Goal: Book appointment/travel/reservation

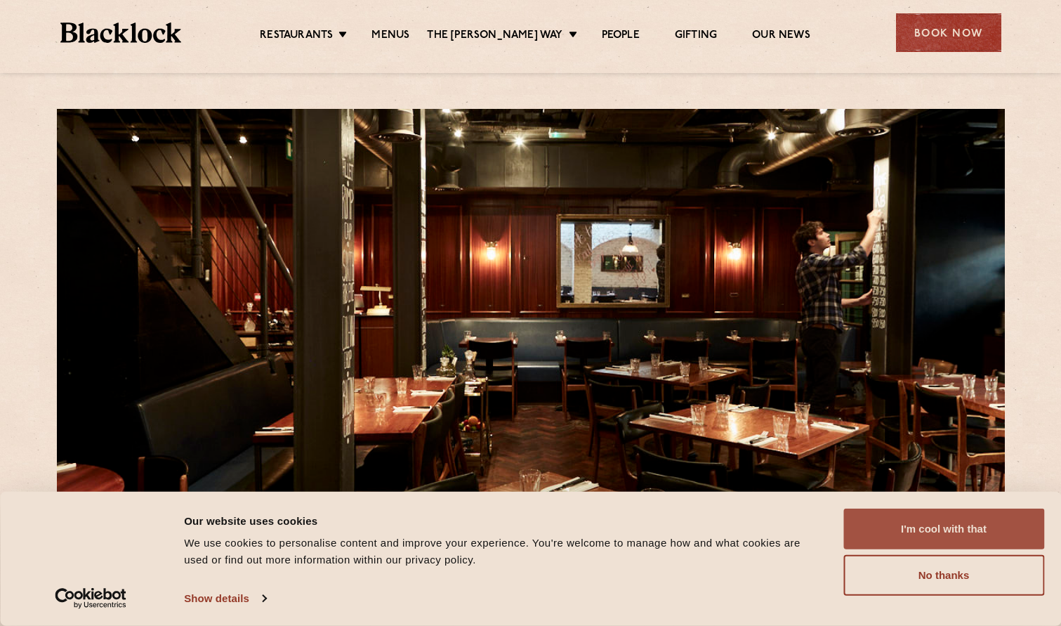
click at [997, 525] on button "I'm cool with that" at bounding box center [944, 529] width 201 height 41
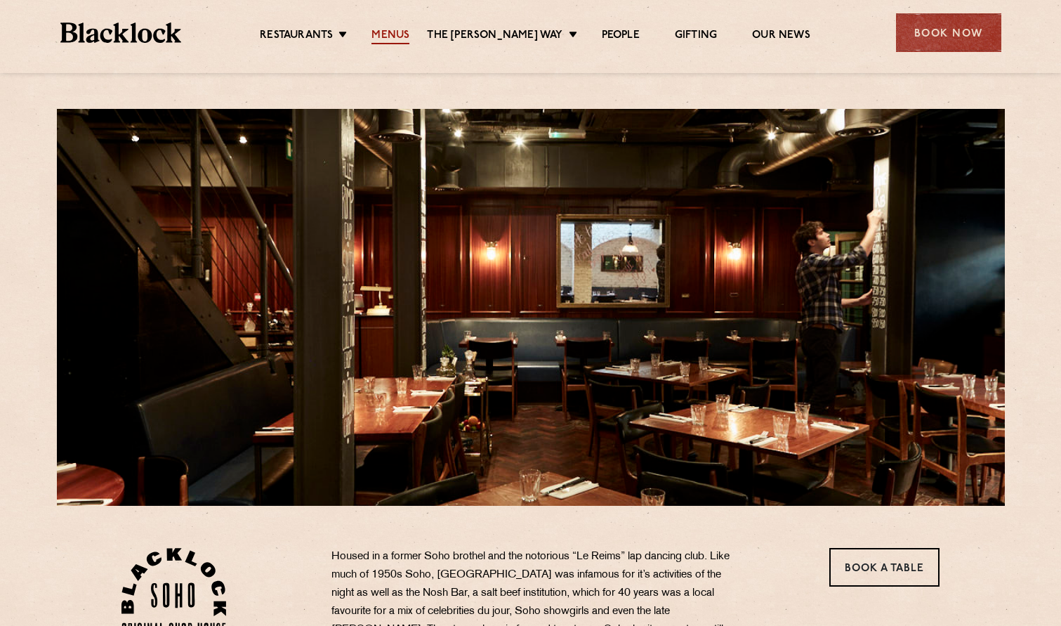
click at [405, 37] on link "Menus" at bounding box center [391, 36] width 38 height 15
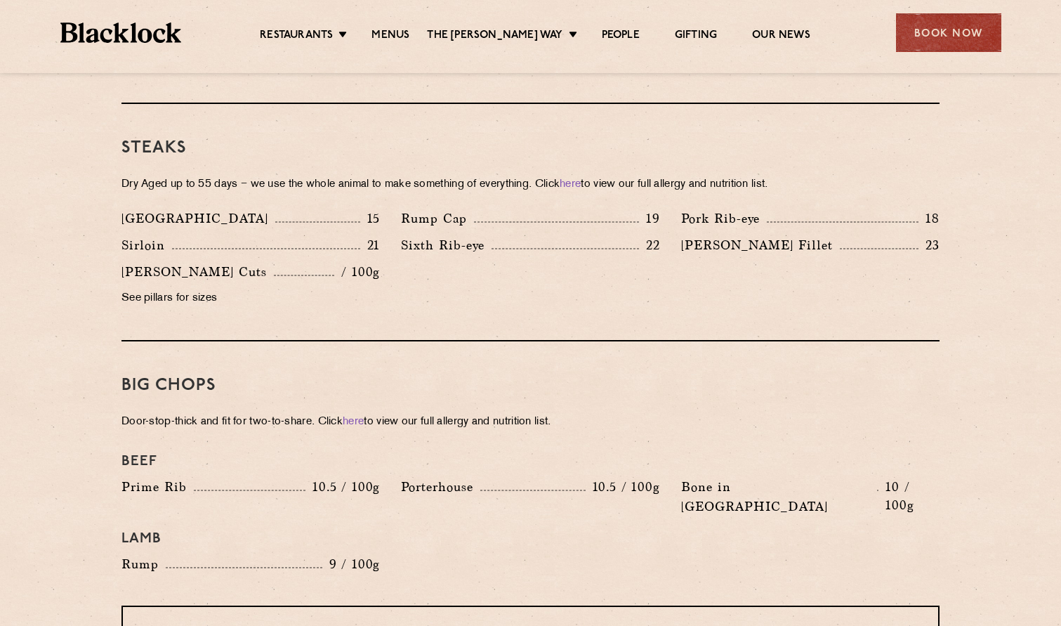
scroll to position [1094, 0]
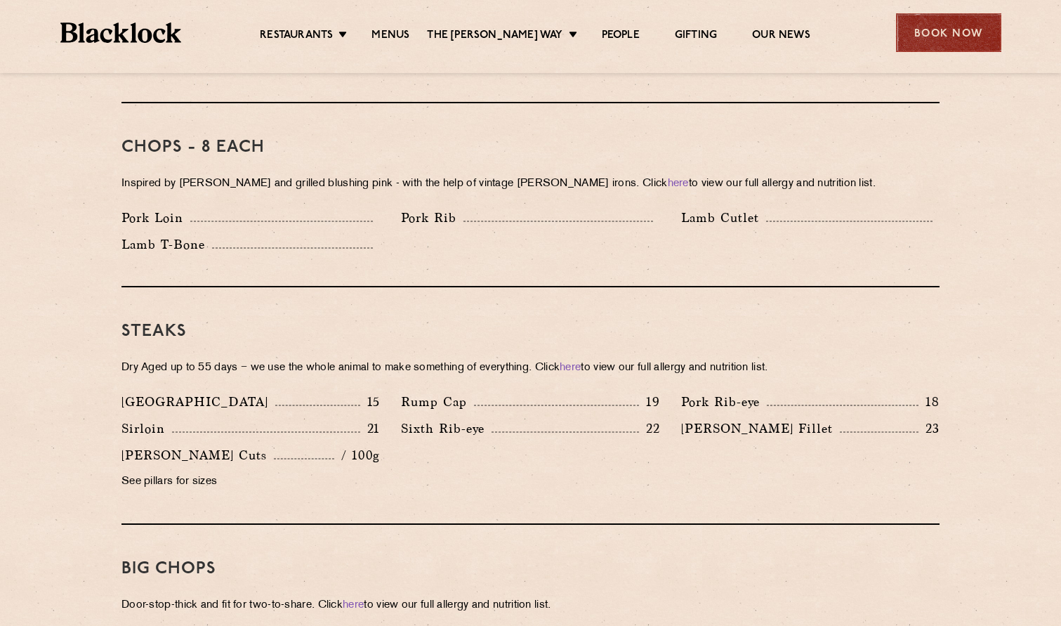
click at [924, 41] on div "Book Now" at bounding box center [948, 32] width 105 height 39
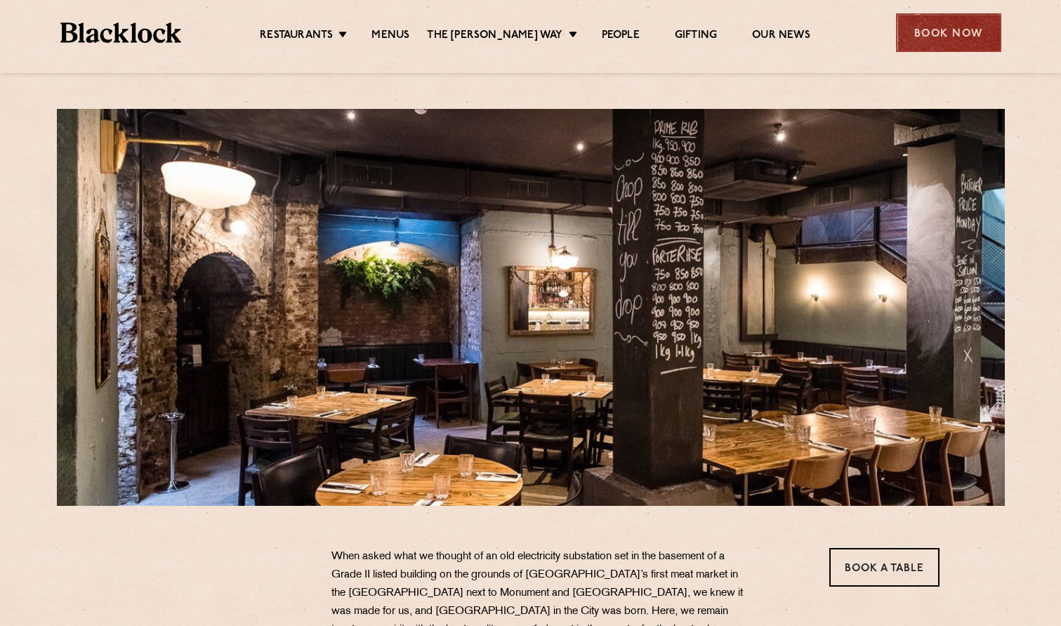
click at [949, 31] on div "Book Now" at bounding box center [948, 32] width 105 height 39
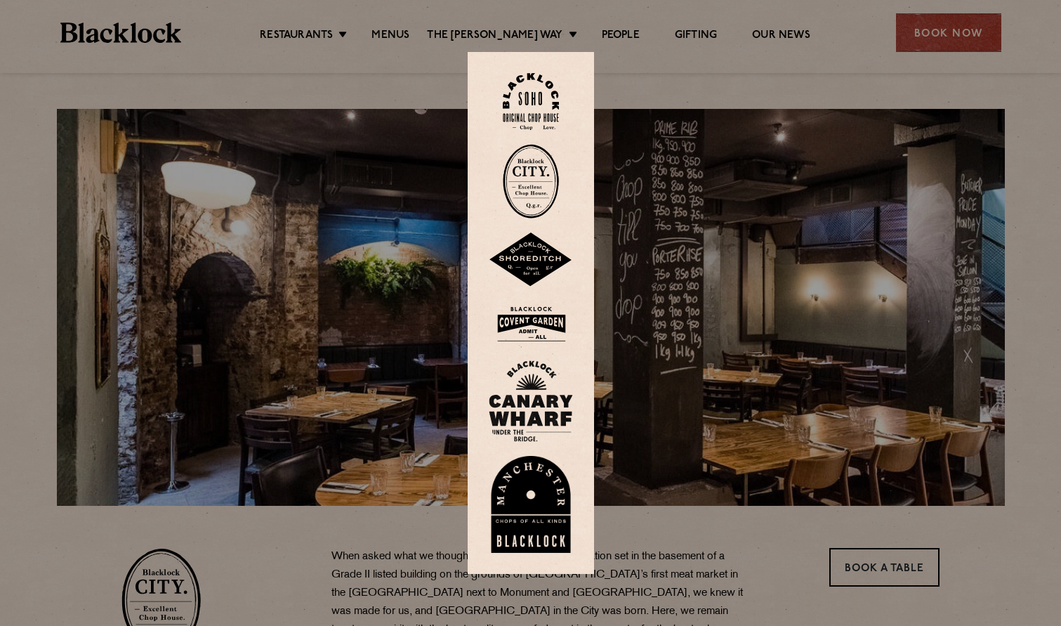
click at [532, 320] on img at bounding box center [531, 324] width 84 height 46
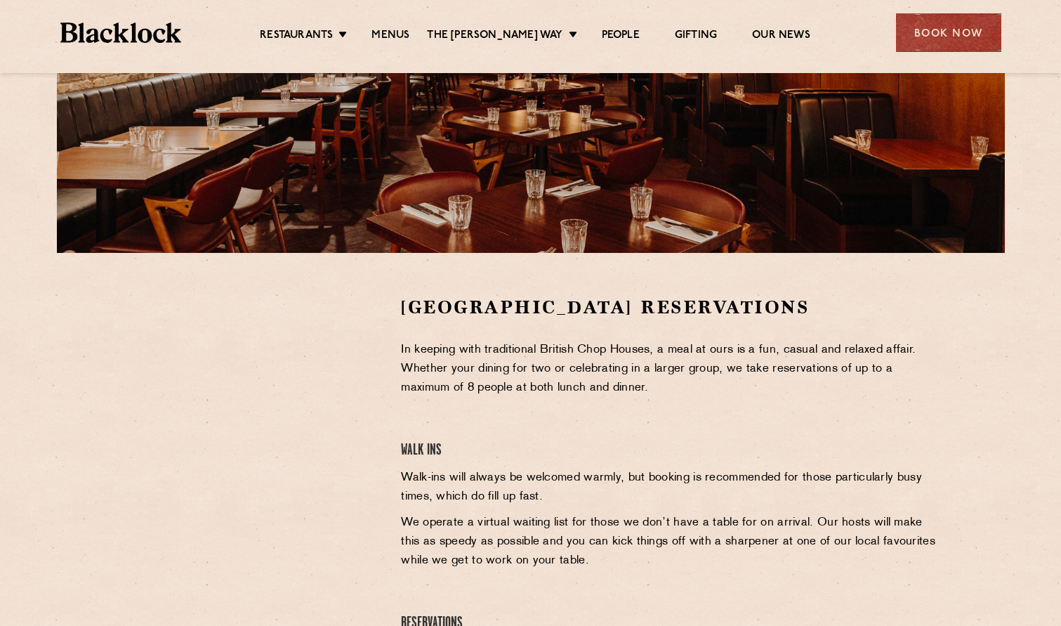
scroll to position [258, 0]
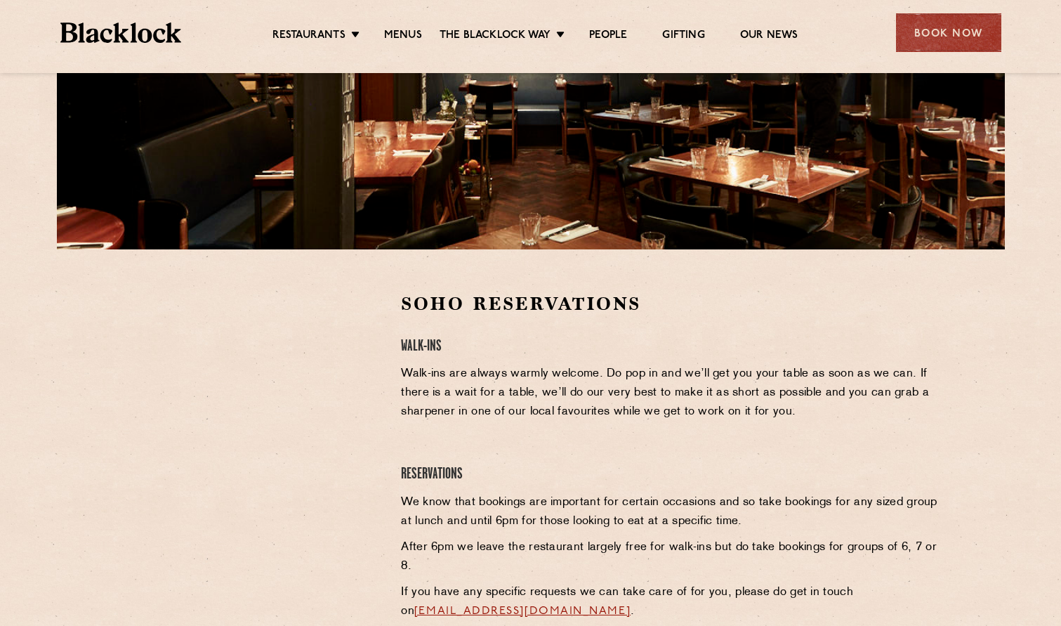
scroll to position [303, 0]
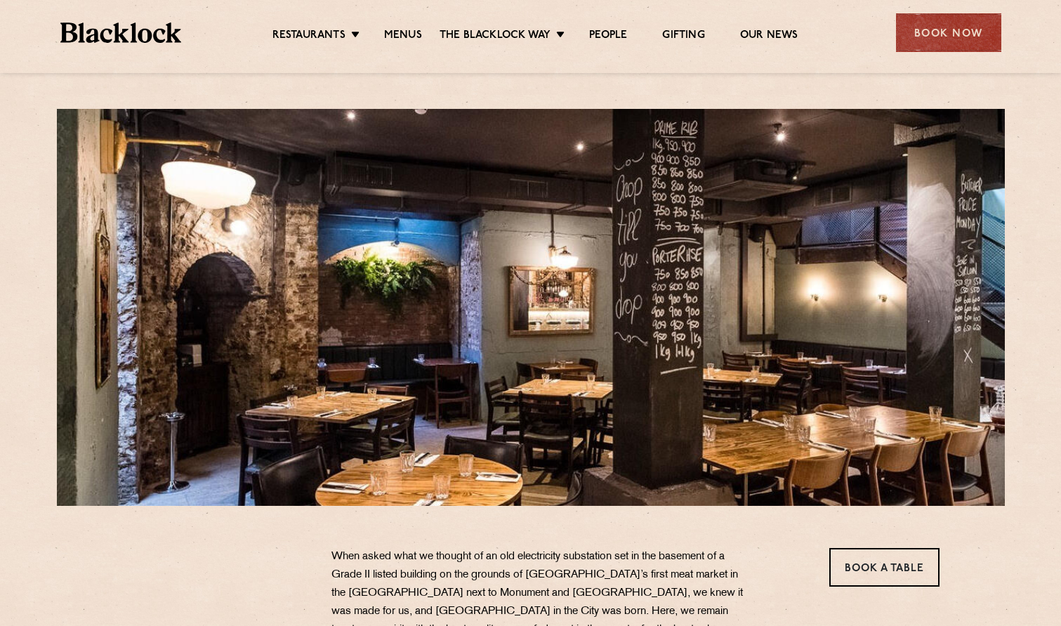
click at [955, 35] on div "Book Now" at bounding box center [948, 32] width 105 height 39
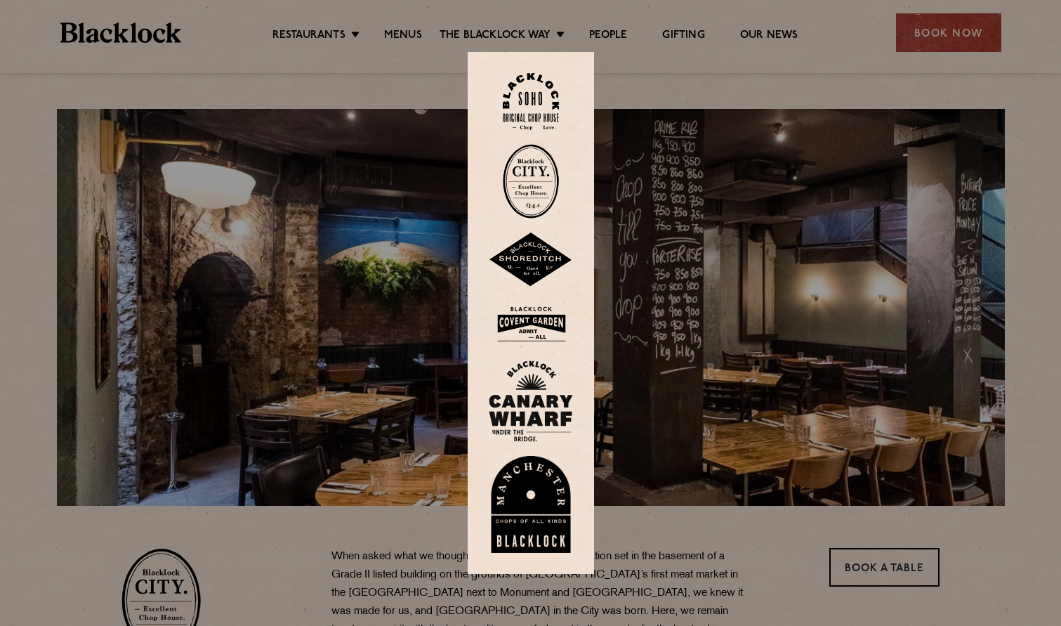
click at [535, 176] on img at bounding box center [531, 181] width 56 height 74
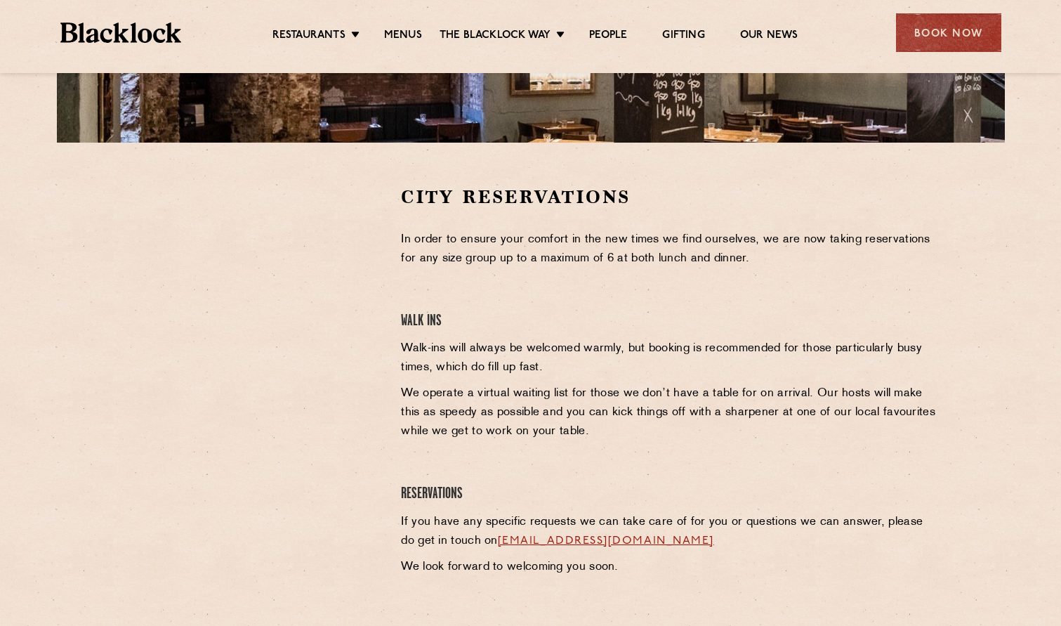
scroll to position [365, 0]
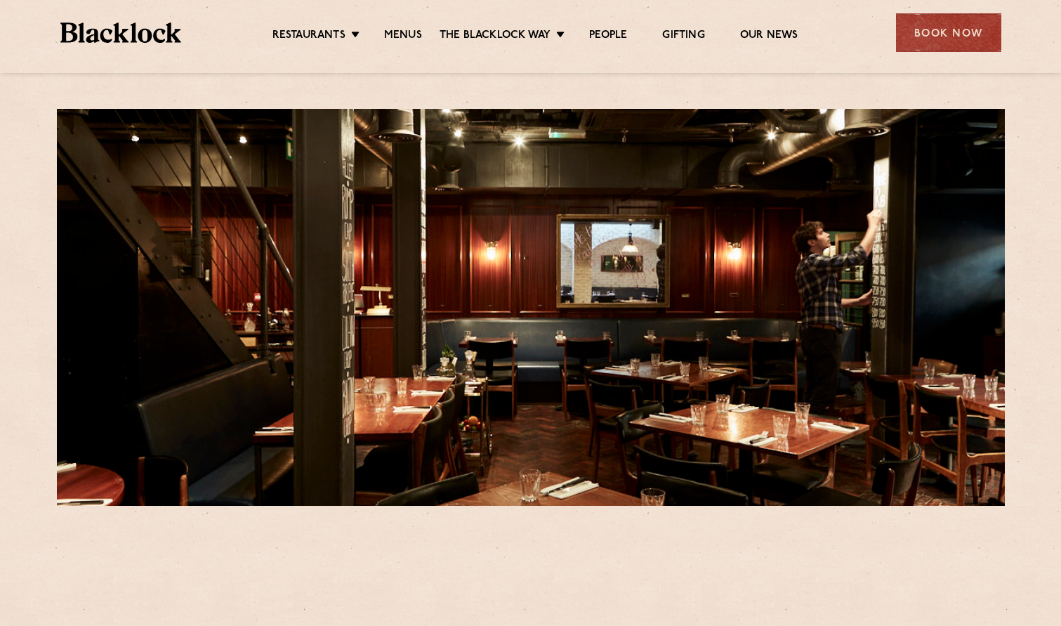
click at [934, 39] on div "Book Now" at bounding box center [948, 32] width 105 height 39
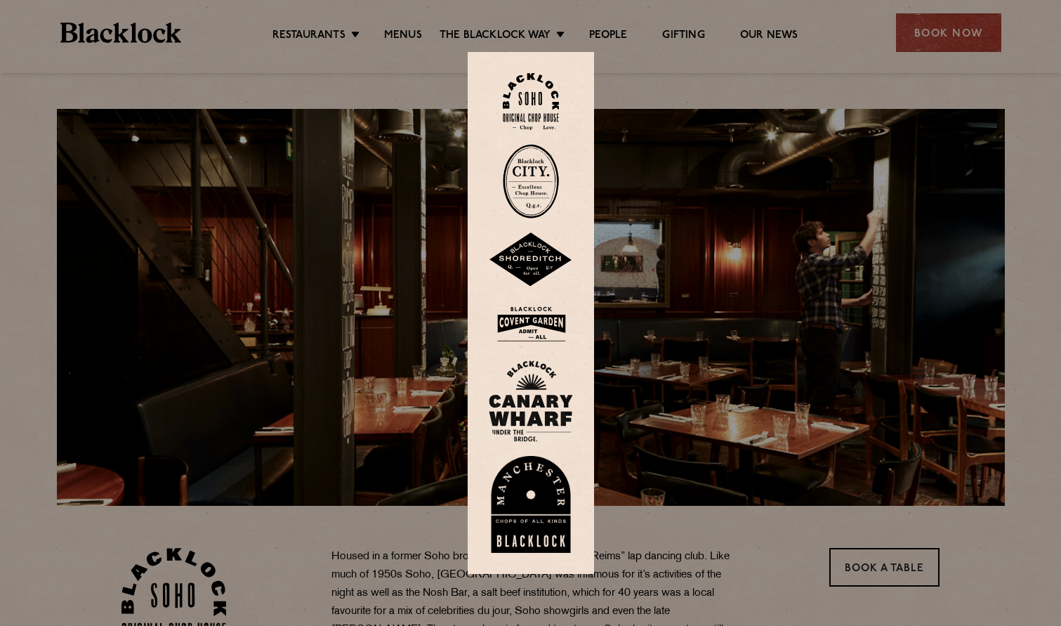
click at [526, 98] on img at bounding box center [531, 101] width 56 height 57
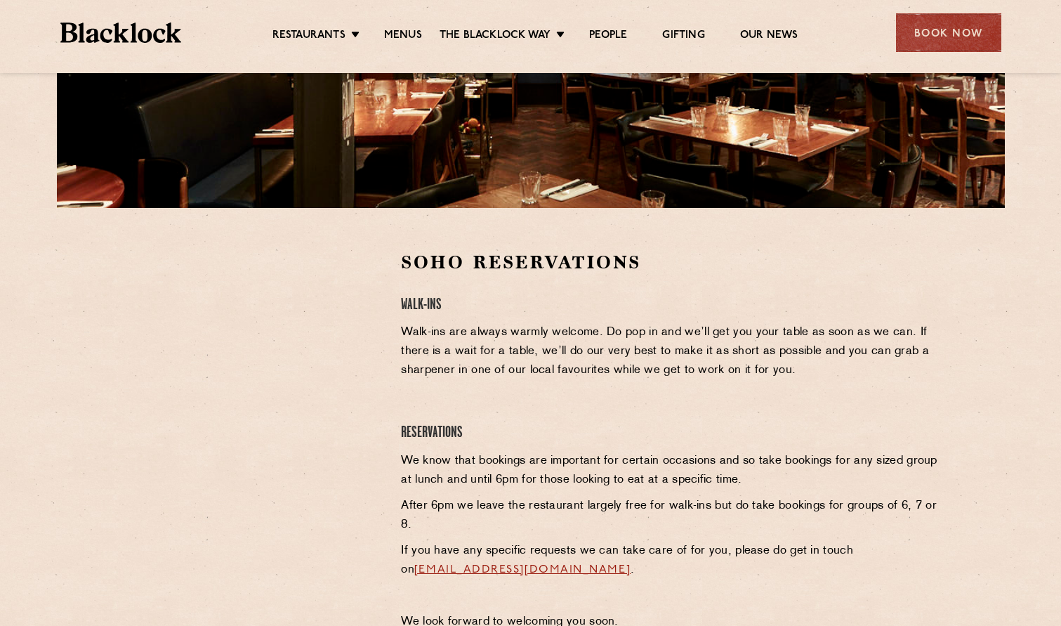
scroll to position [294, 0]
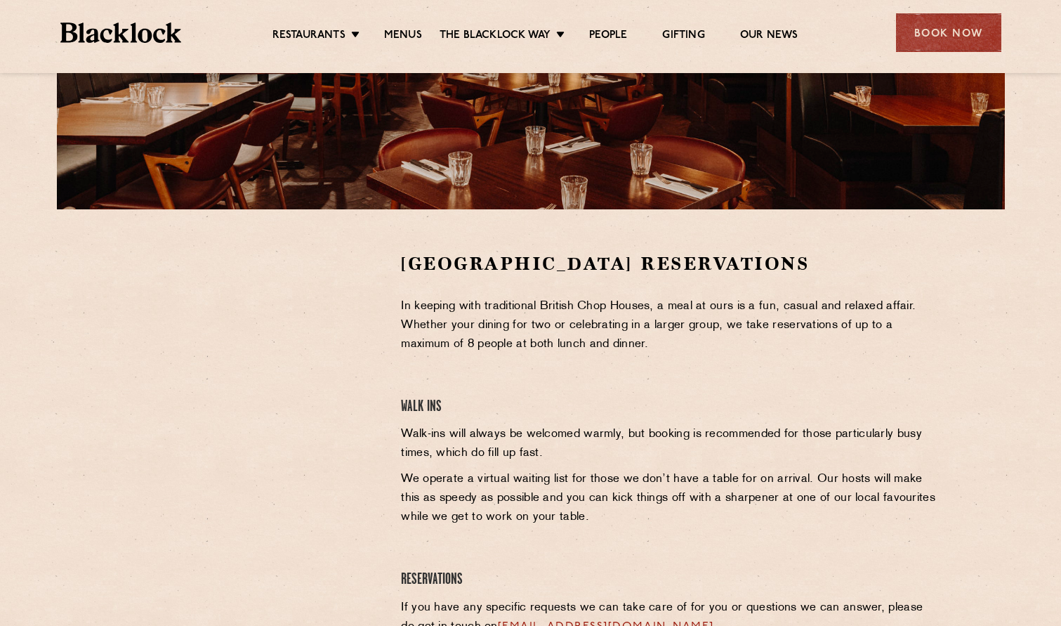
scroll to position [297, 0]
click at [499, 367] on div "Covent Garden Reservations In keeping with traditional British Chop Houses, a m…" at bounding box center [671, 460] width 560 height 418
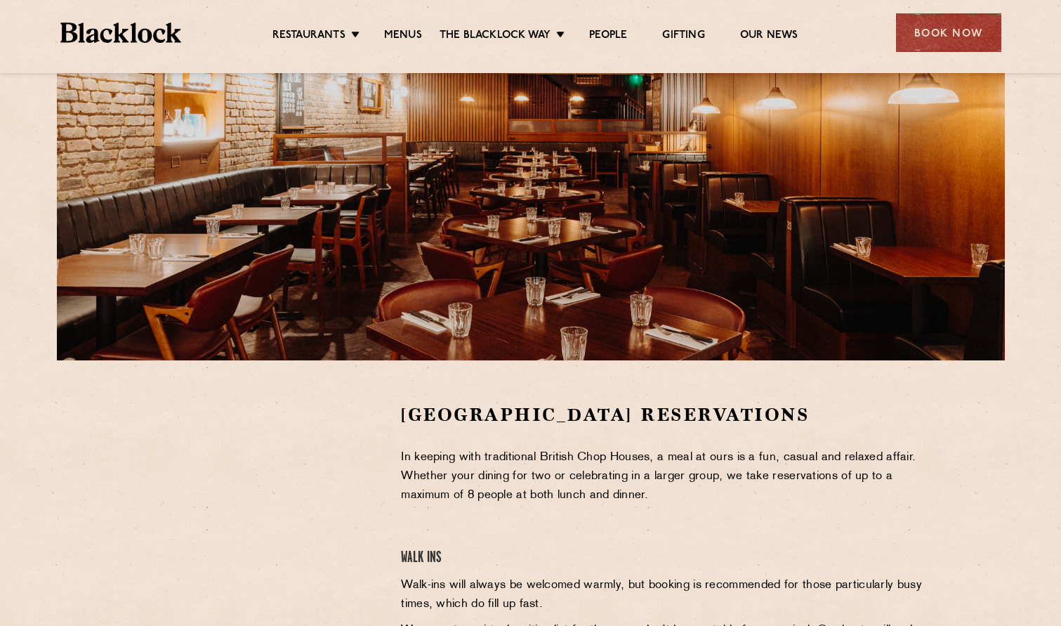
scroll to position [104, 0]
